Goal: Task Accomplishment & Management: Complete application form

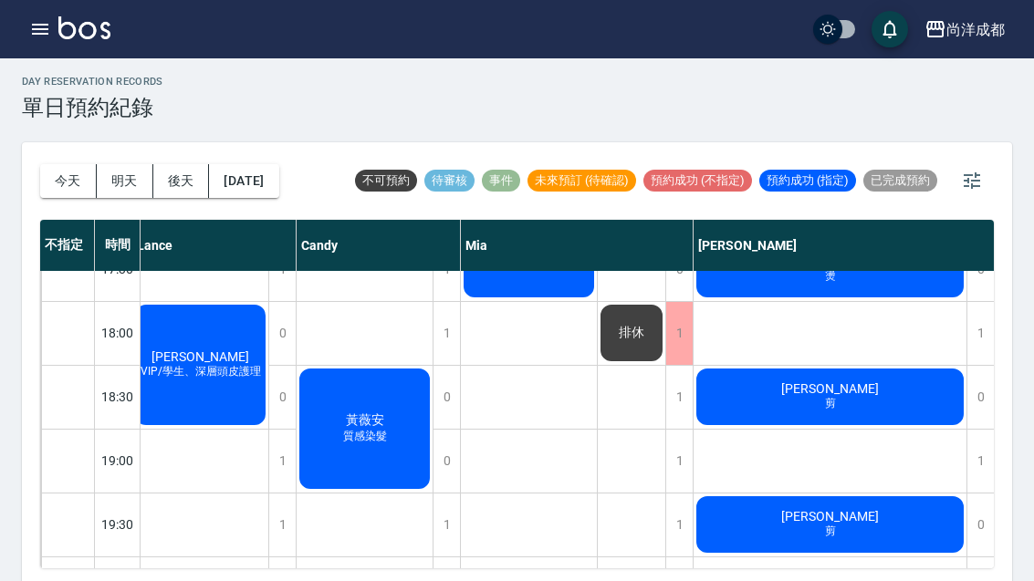
scroll to position [991, 8]
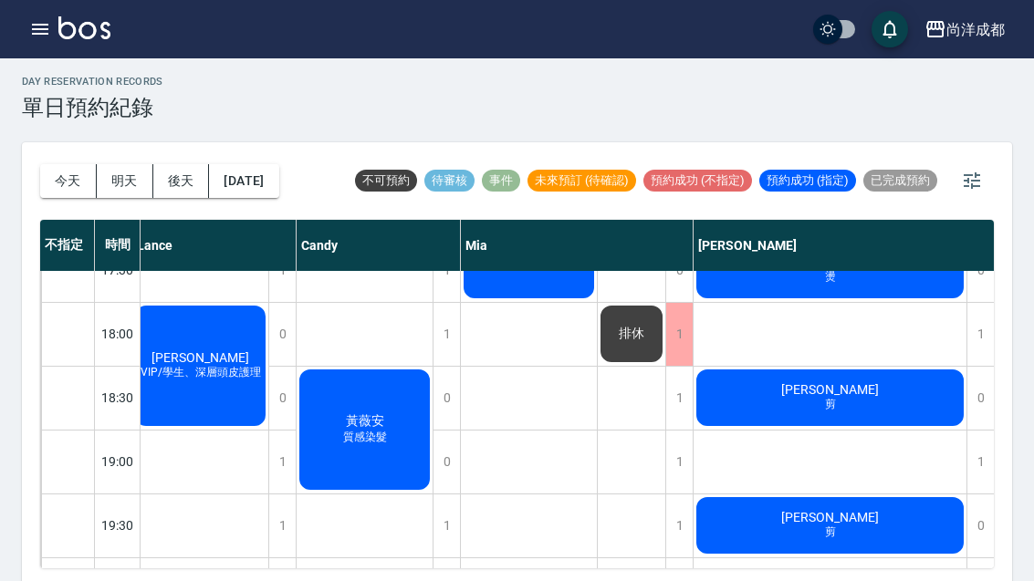
click at [793, 548] on div "[PERSON_NAME]" at bounding box center [829, 525] width 273 height 62
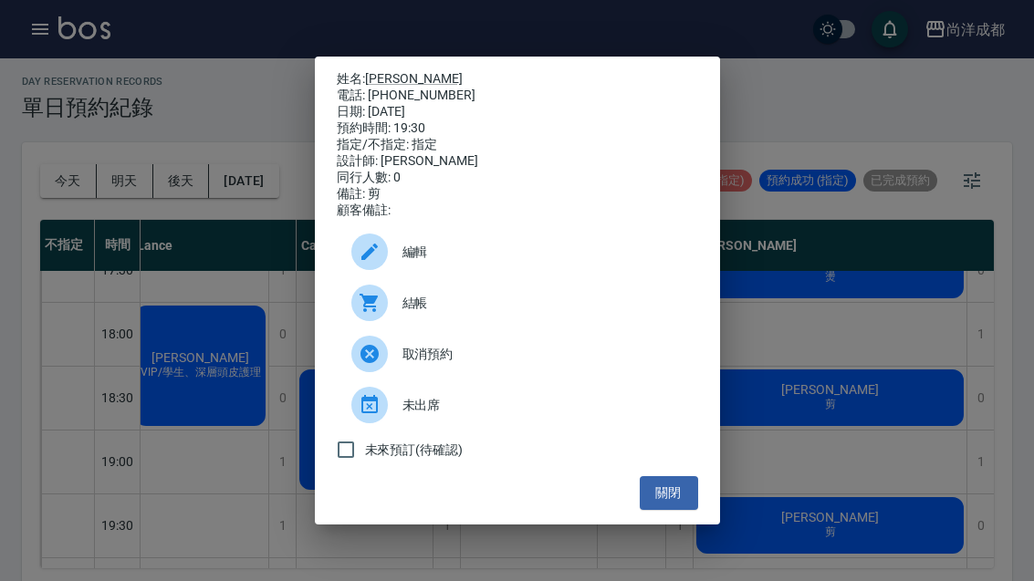
click at [672, 510] on button "關閉" at bounding box center [668, 493] width 58 height 34
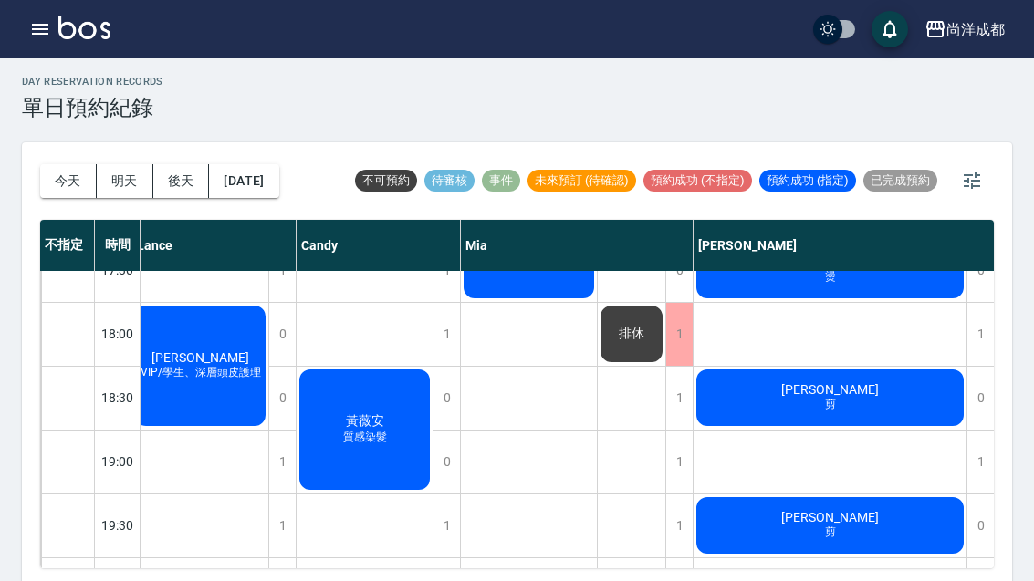
click at [263, 178] on button "[DATE]" at bounding box center [243, 181] width 69 height 34
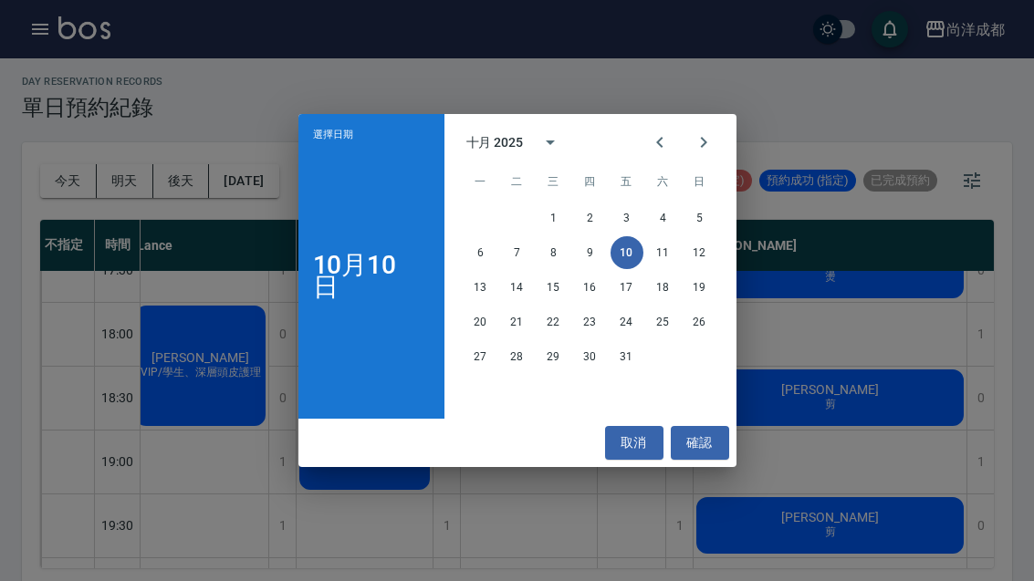
click at [478, 304] on button "13" at bounding box center [480, 287] width 33 height 33
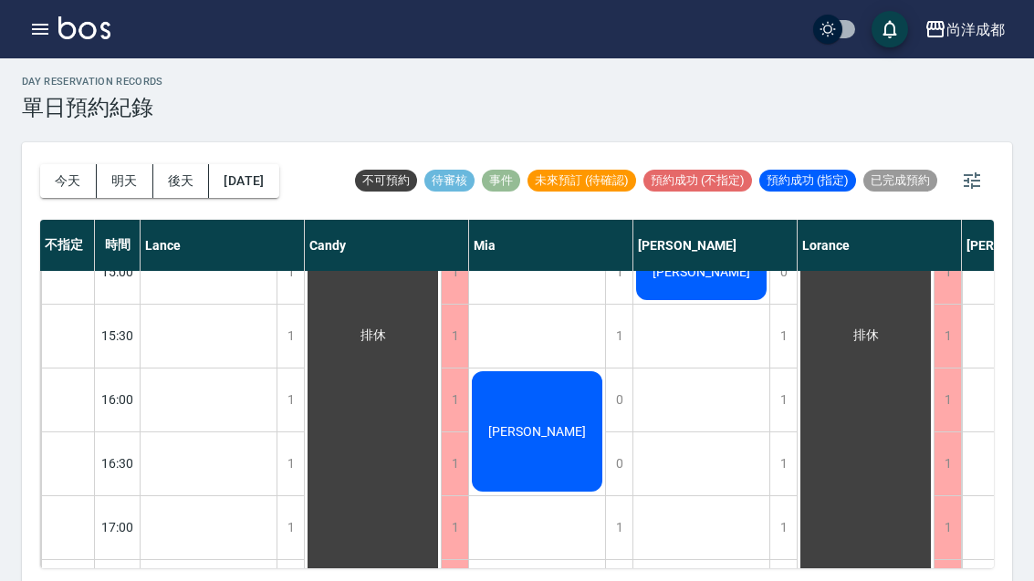
scroll to position [670, 0]
click at [783, 406] on div "1" at bounding box center [782, 400] width 27 height 63
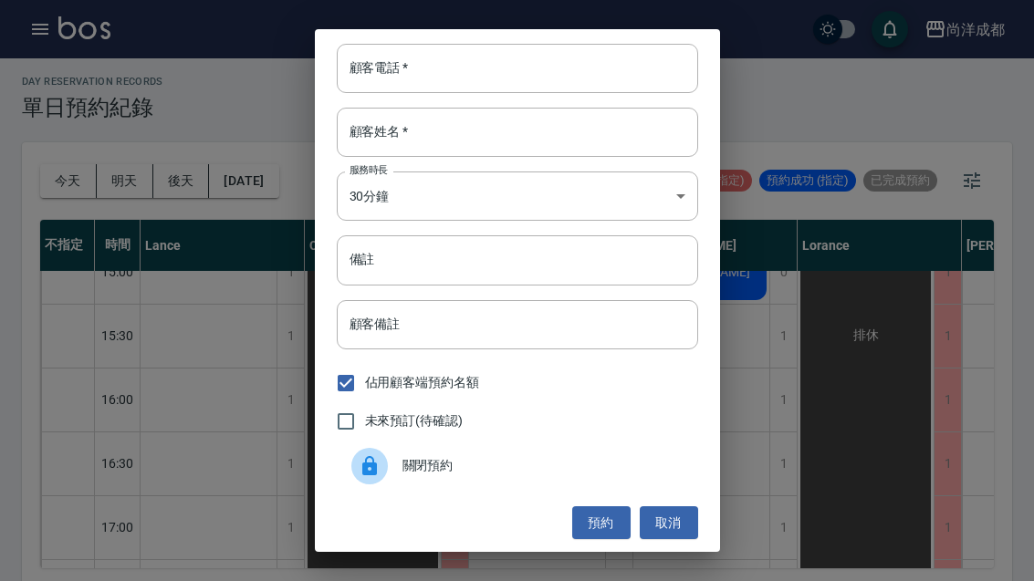
click at [535, 93] on input "顧客電話   *" at bounding box center [517, 68] width 361 height 49
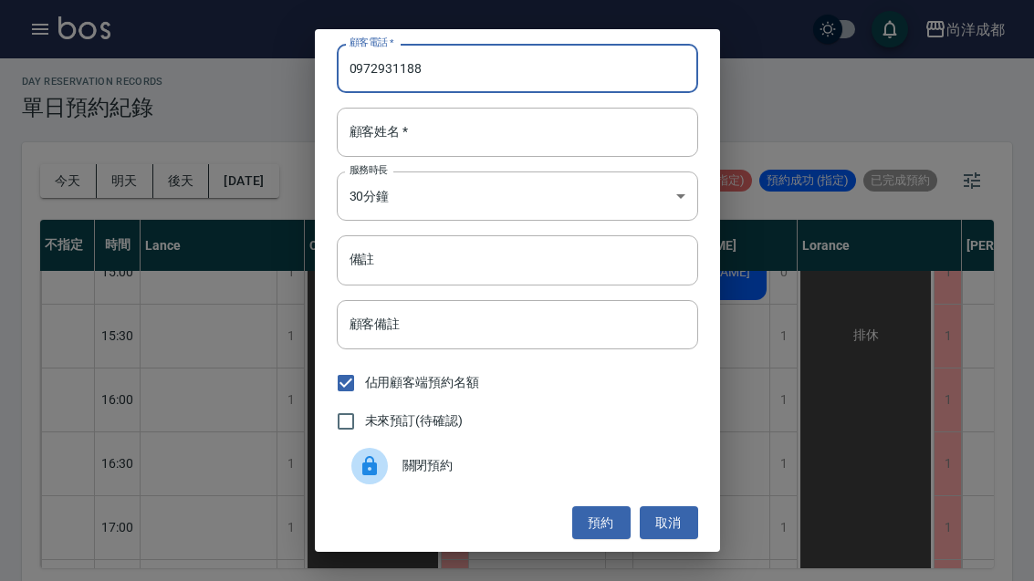
type input "0972931188"
click at [566, 154] on input "顧客姓名   *" at bounding box center [517, 132] width 361 height 49
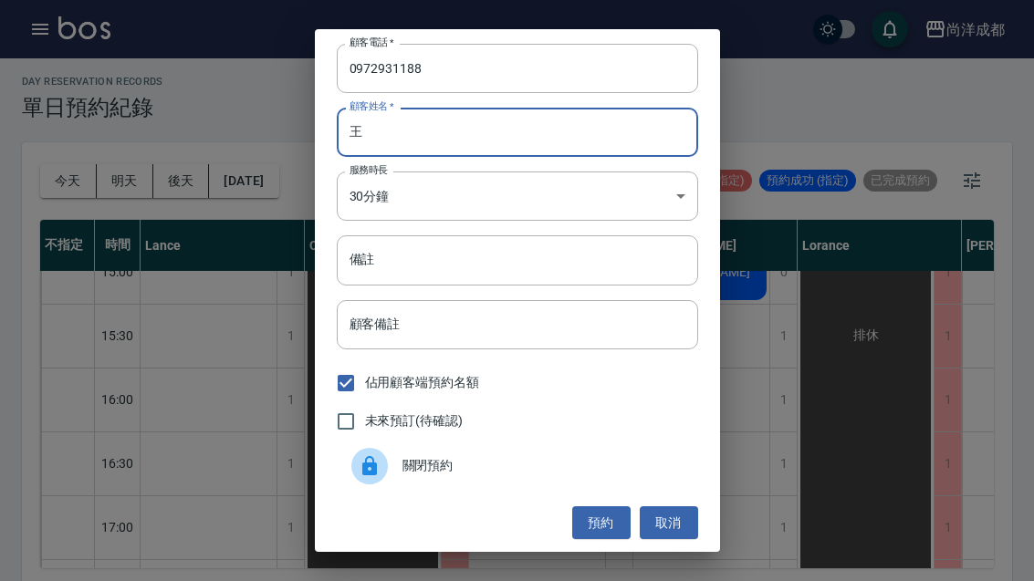
click at [583, 136] on input "王" at bounding box center [517, 132] width 361 height 49
click at [611, 149] on input "王" at bounding box center [517, 132] width 361 height 49
type input "王"
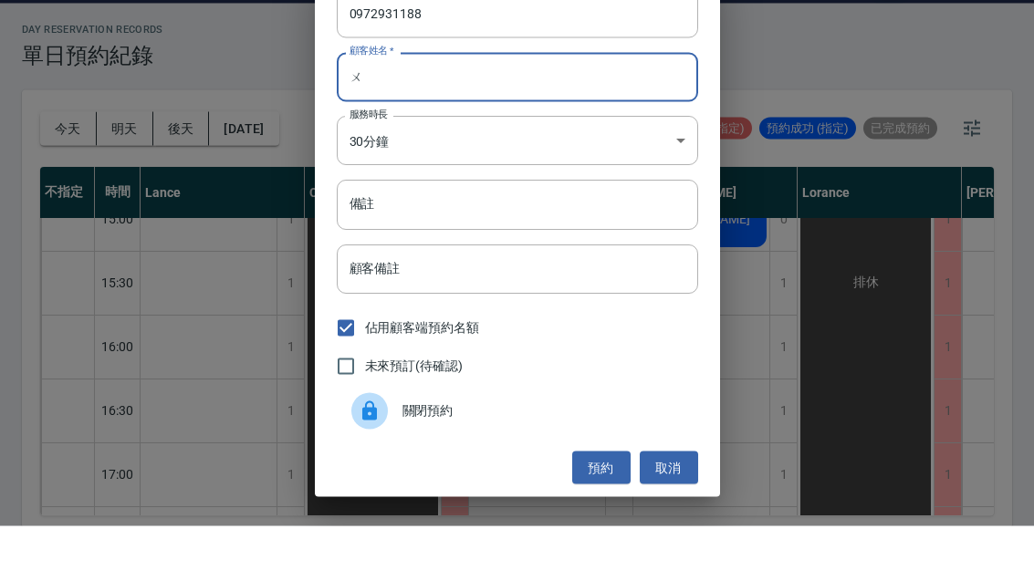
type input "我"
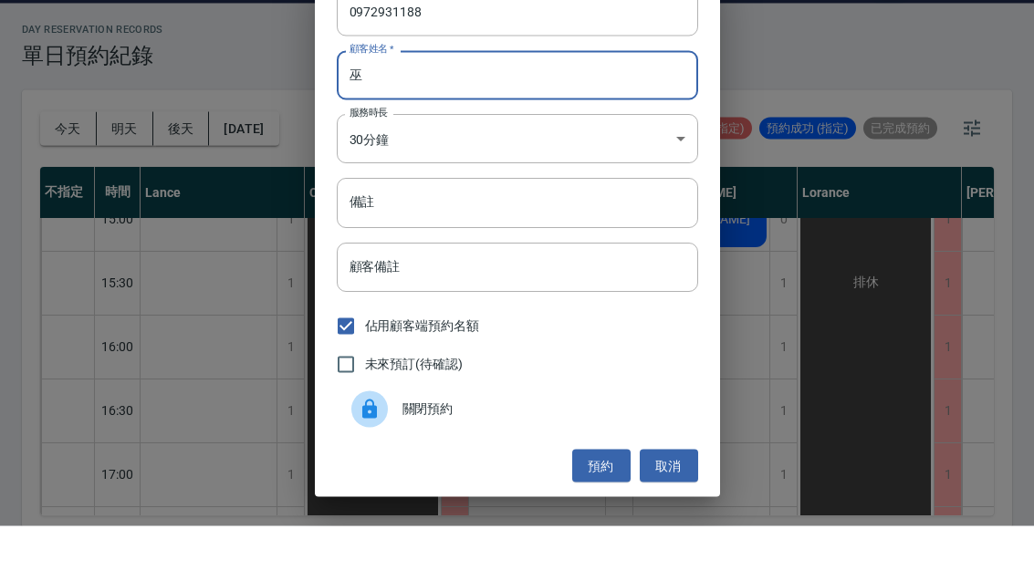
scroll to position [57, 0]
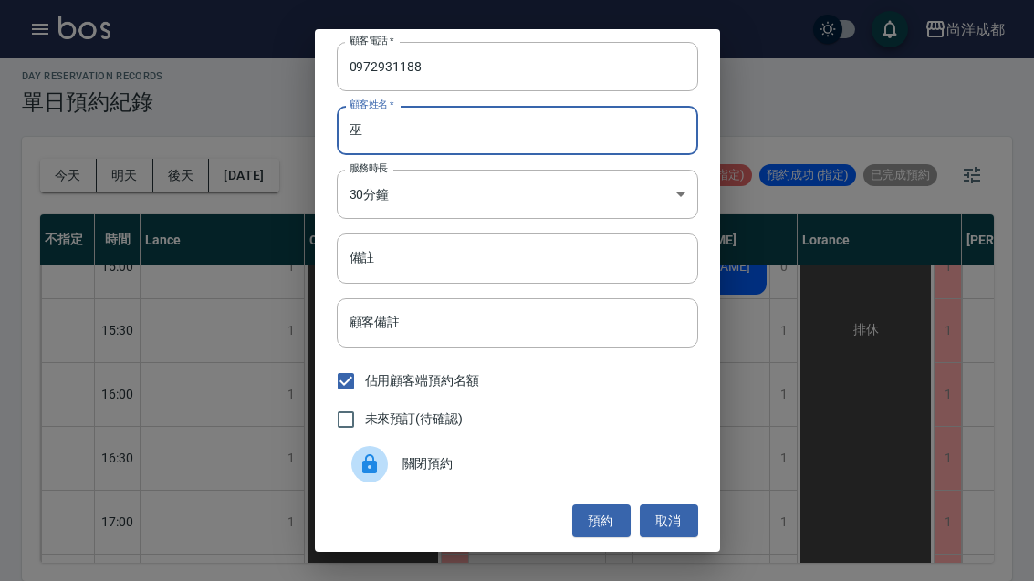
type input "巫"
click at [556, 257] on input "備註" at bounding box center [517, 258] width 361 height 49
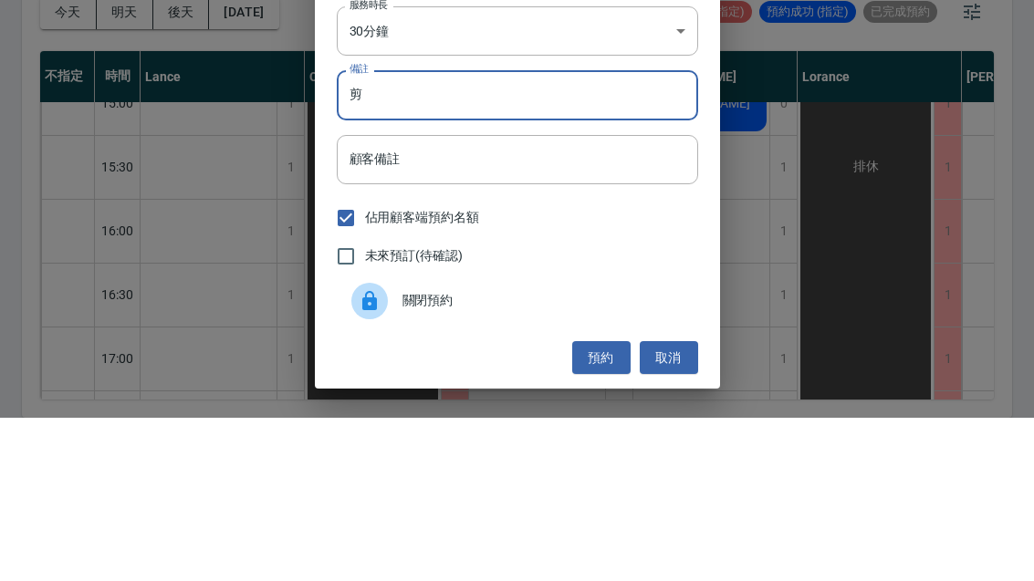
scroll to position [63, 0]
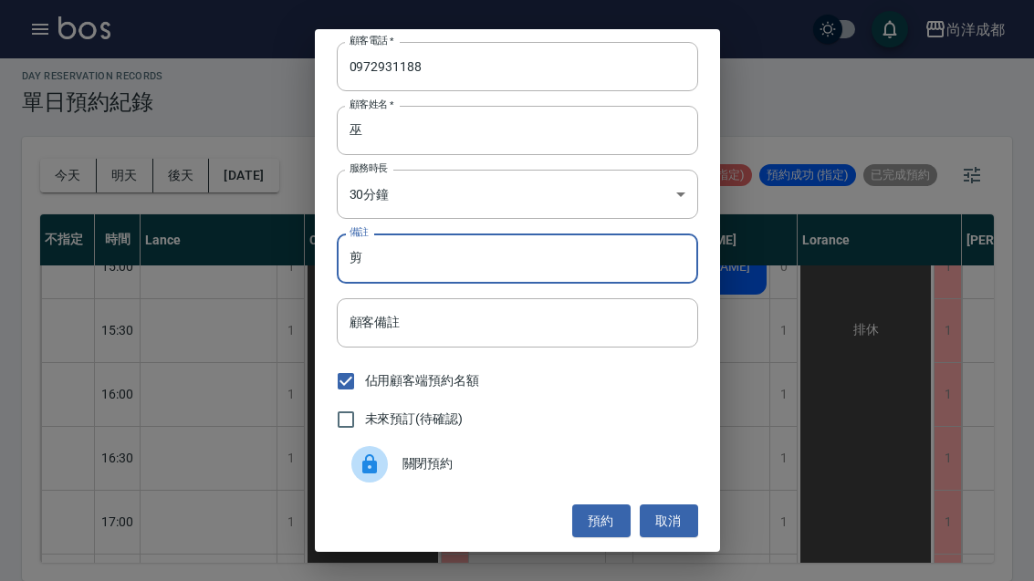
type input "剪"
click at [597, 517] on button "預約" at bounding box center [601, 521] width 58 height 34
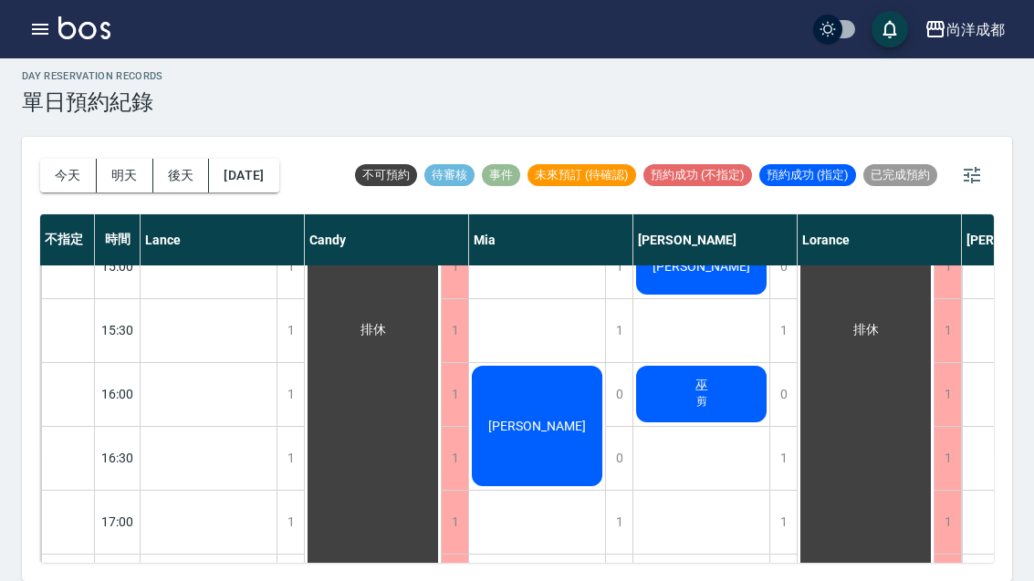
click at [64, 159] on button "今天" at bounding box center [68, 176] width 57 height 34
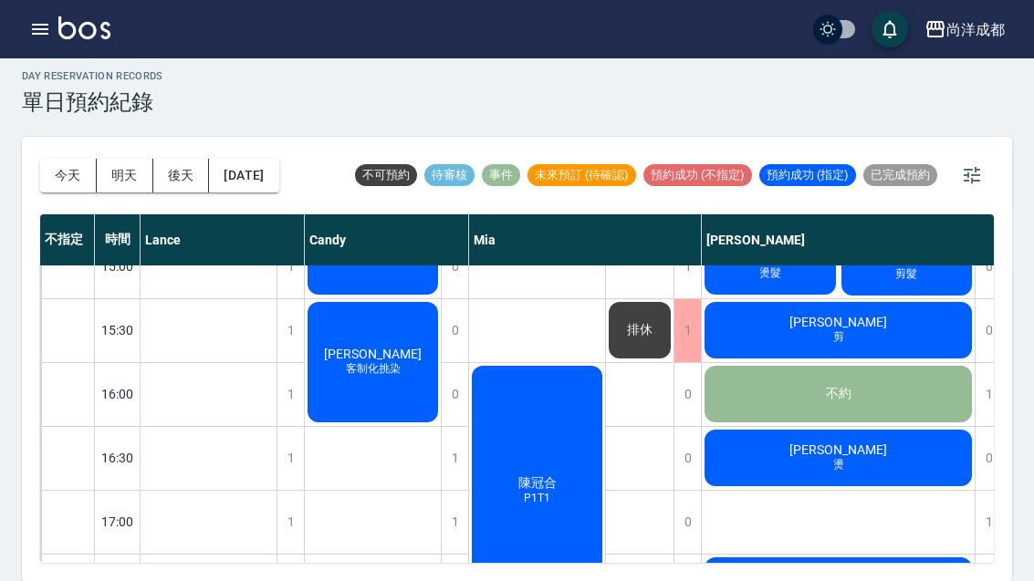
click at [41, 33] on icon "button" at bounding box center [40, 29] width 16 height 11
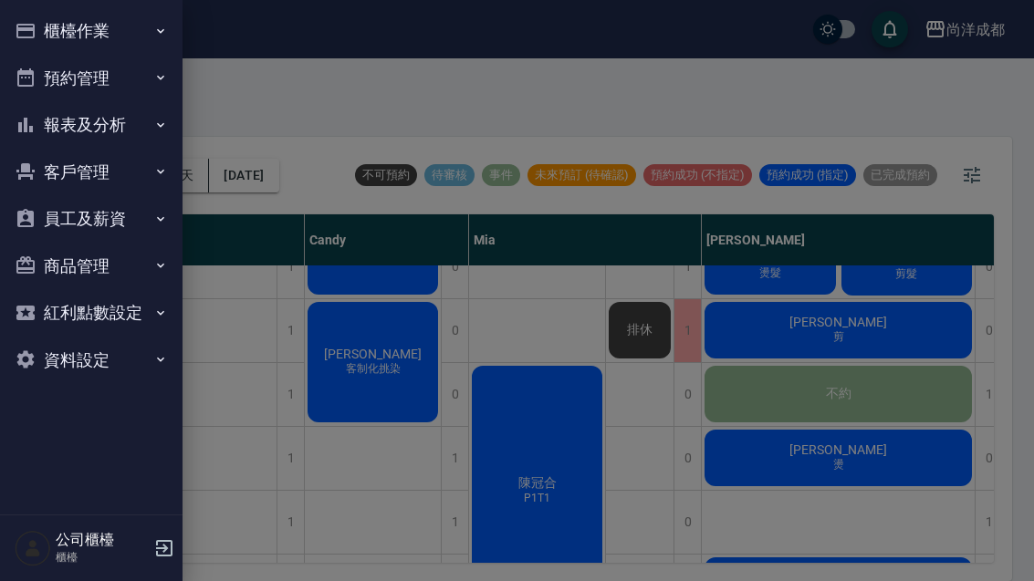
click at [117, 181] on button "客戶管理" at bounding box center [91, 172] width 168 height 47
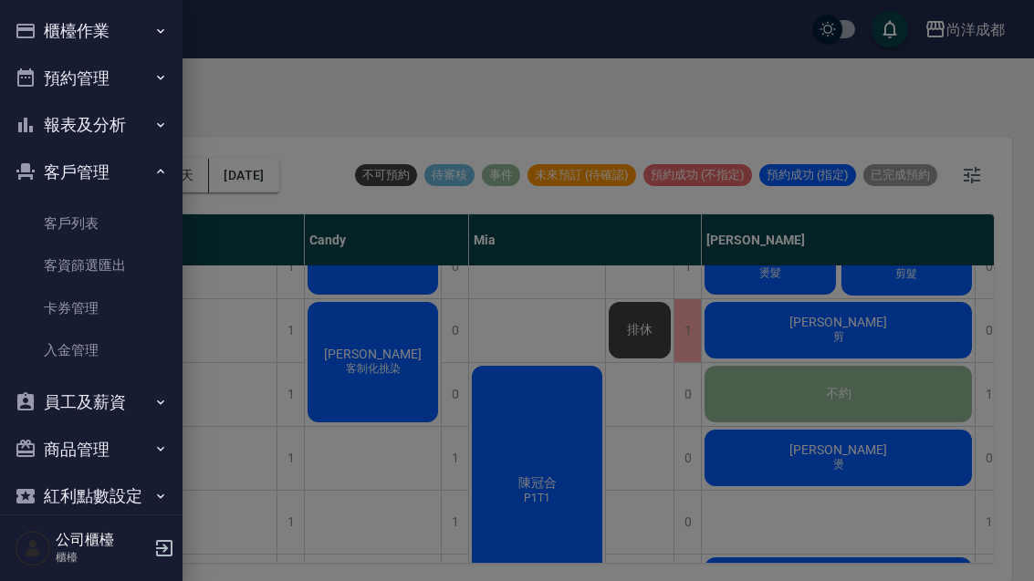
click at [94, 206] on link "客戶列表" at bounding box center [91, 224] width 168 height 42
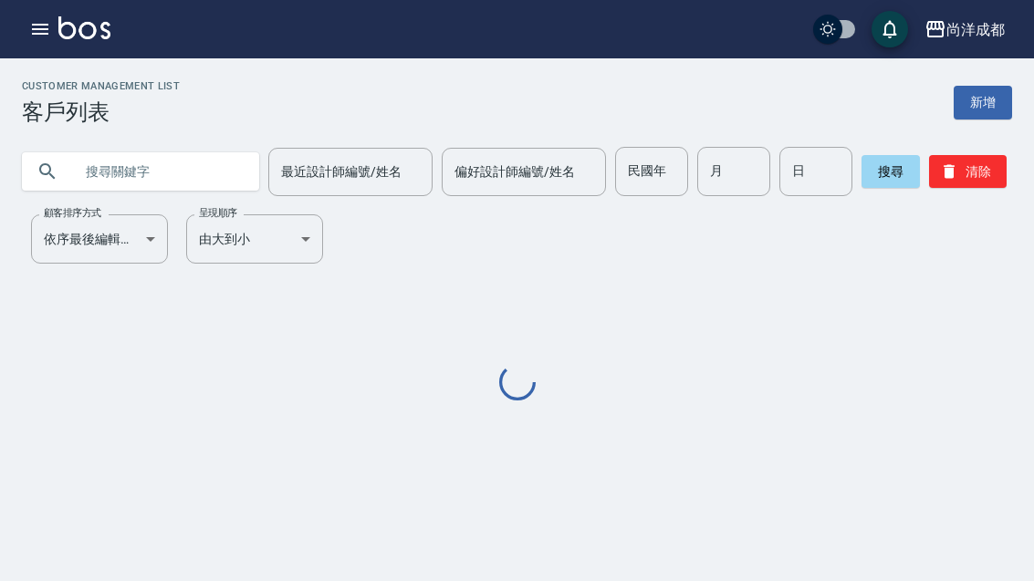
click at [158, 147] on input "text" at bounding box center [158, 171] width 171 height 49
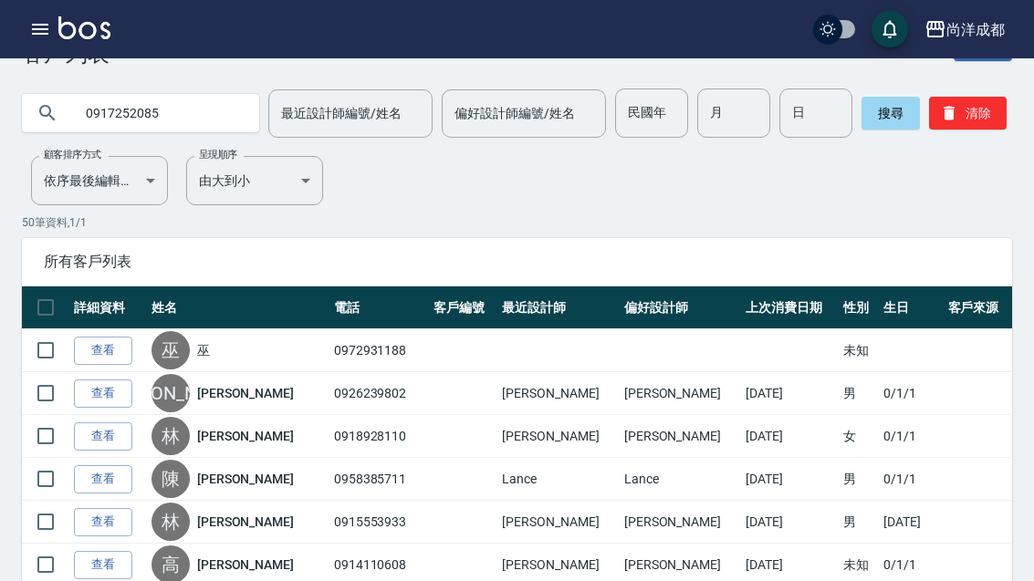
type input "0917252085"
click at [861, 126] on button "搜尋" at bounding box center [890, 113] width 58 height 33
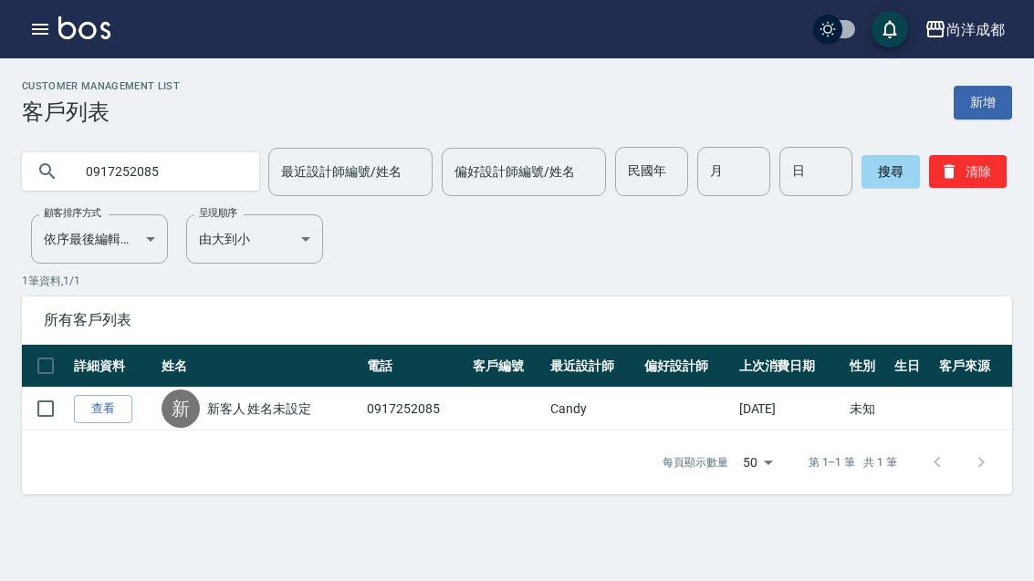
click at [36, 36] on icon "button" at bounding box center [40, 29] width 22 height 22
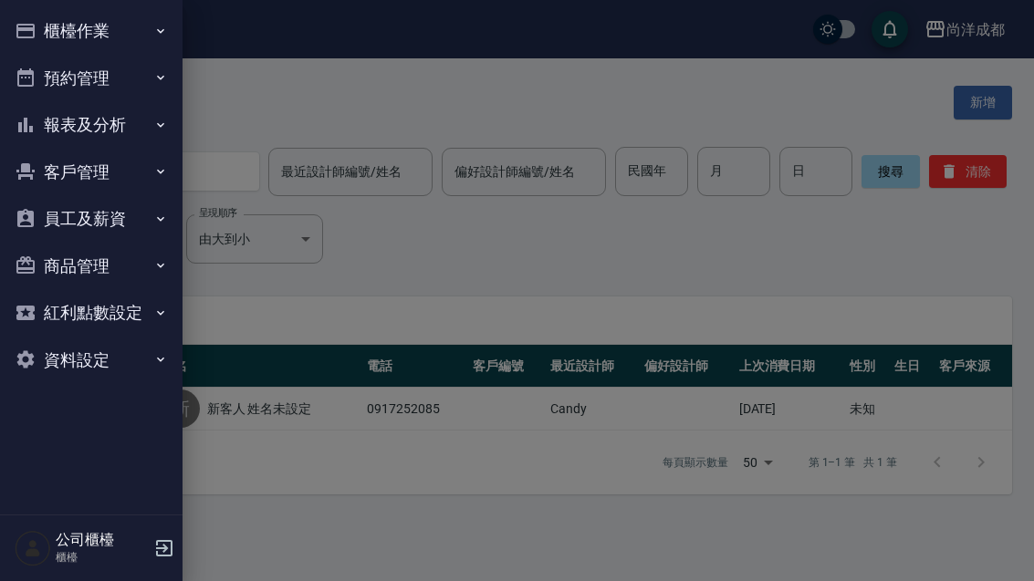
click at [69, 65] on button "預約管理" at bounding box center [91, 78] width 168 height 47
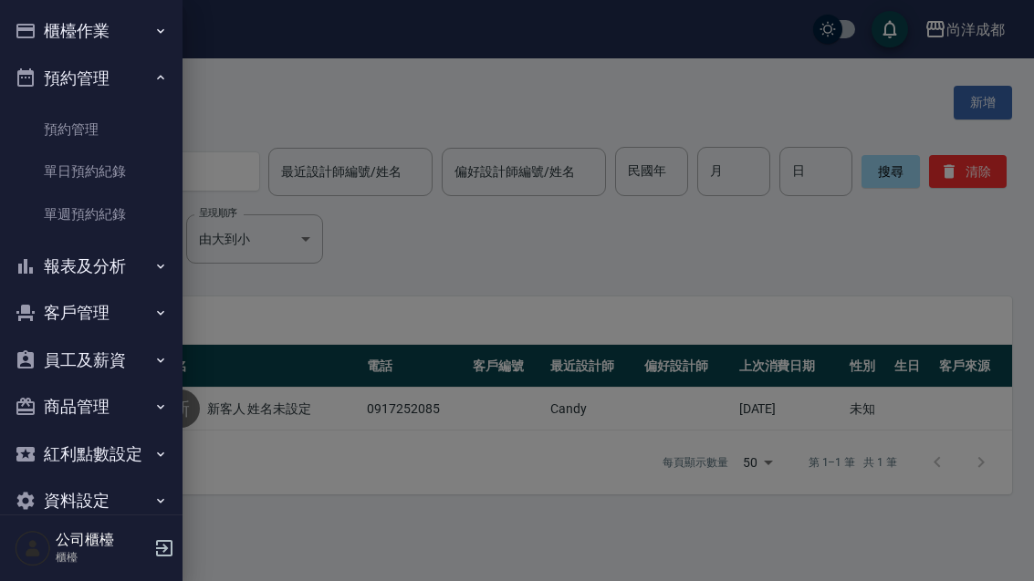
click at [84, 173] on link "單日預約紀錄" at bounding box center [91, 172] width 168 height 42
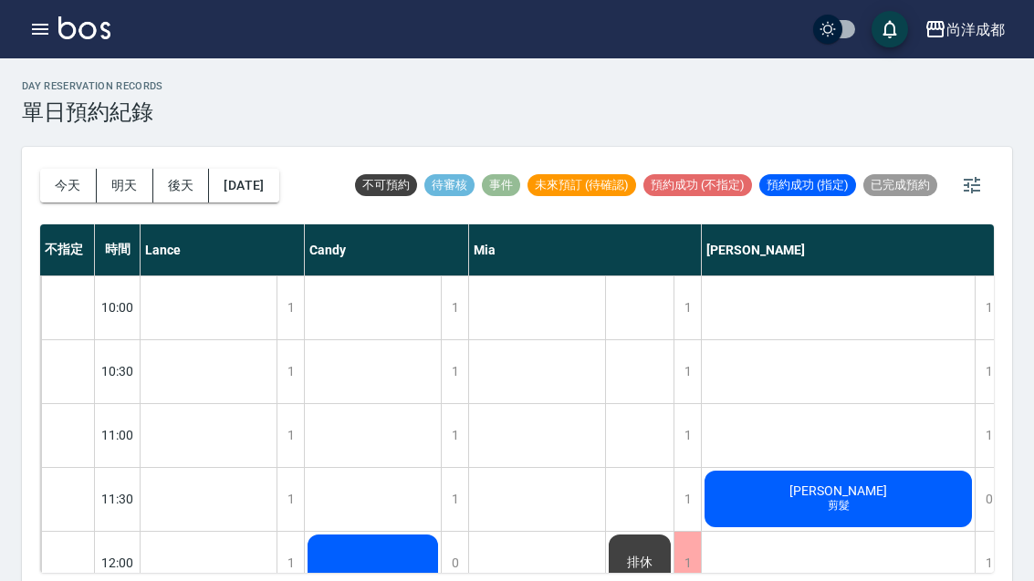
click at [130, 176] on button "明天" at bounding box center [125, 186] width 57 height 34
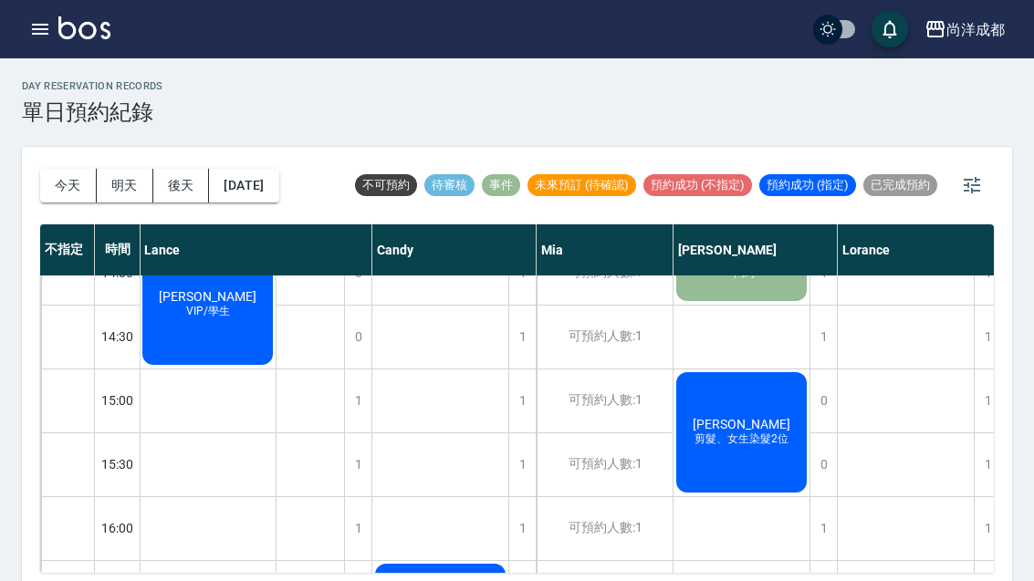
scroll to position [546, 1]
click at [38, 34] on icon "button" at bounding box center [40, 29] width 16 height 11
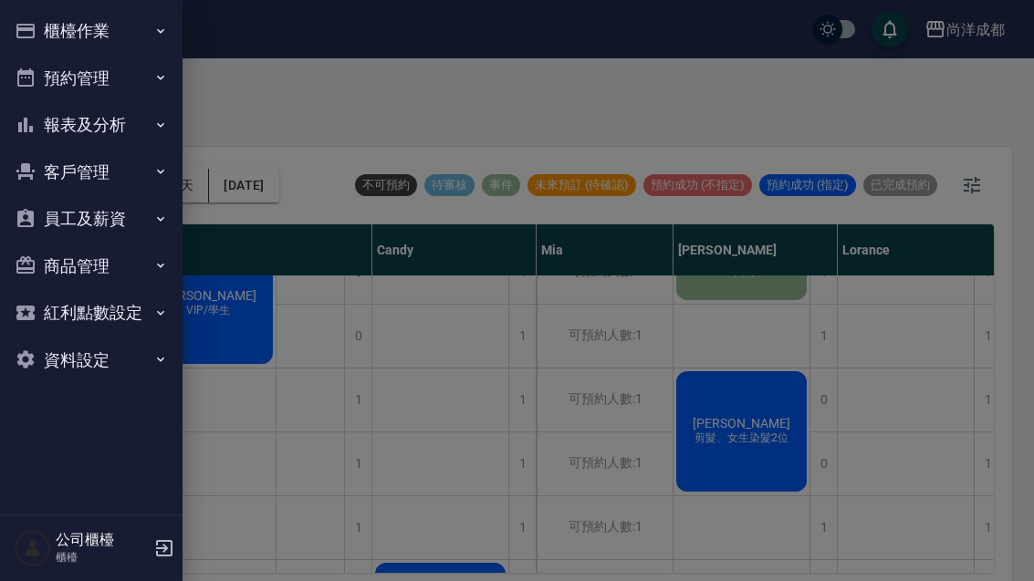
click at [357, 82] on div at bounding box center [517, 290] width 1034 height 581
